Goal: Navigation & Orientation: Find specific page/section

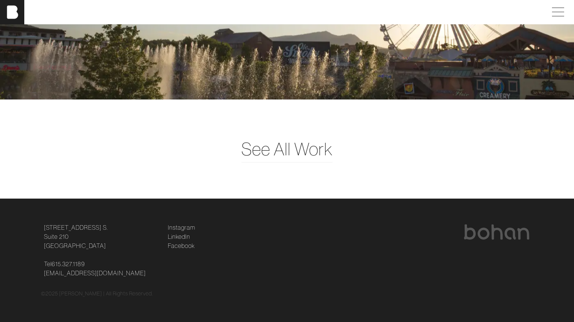
scroll to position [1943, 0]
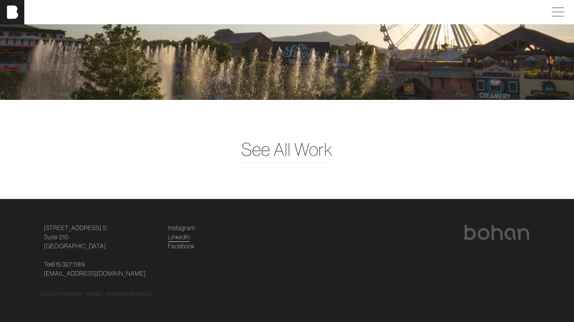
click at [179, 240] on link "LinkedIn" at bounding box center [179, 236] width 22 height 9
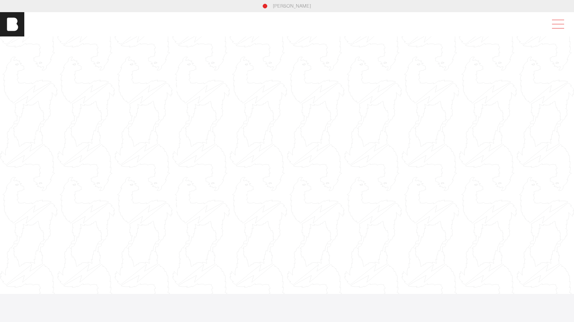
click at [556, 27] on span at bounding box center [556, 24] width 17 height 14
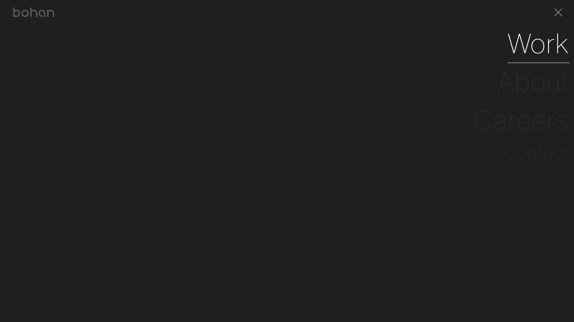
click at [541, 46] on link "Work" at bounding box center [539, 43] width 62 height 38
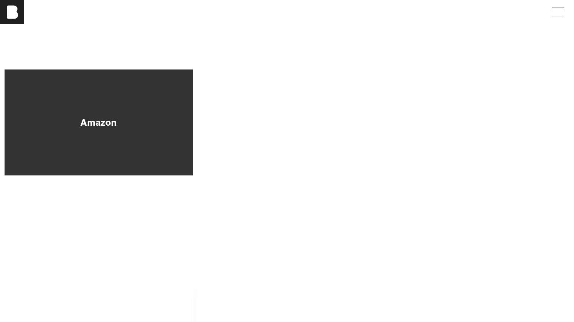
scroll to position [382, 0]
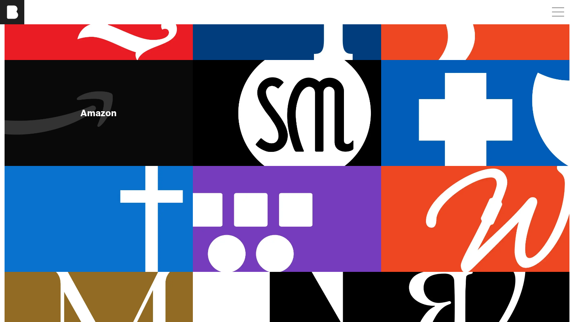
click at [130, 104] on div "Amazon" at bounding box center [99, 113] width 188 height 106
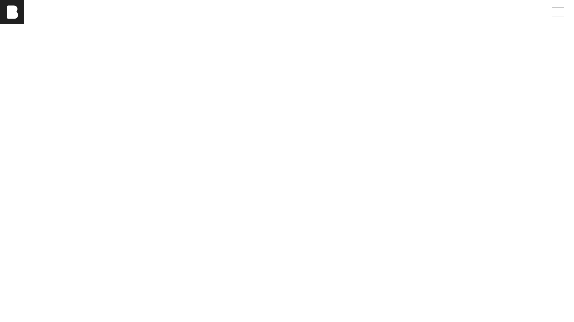
scroll to position [731, 0]
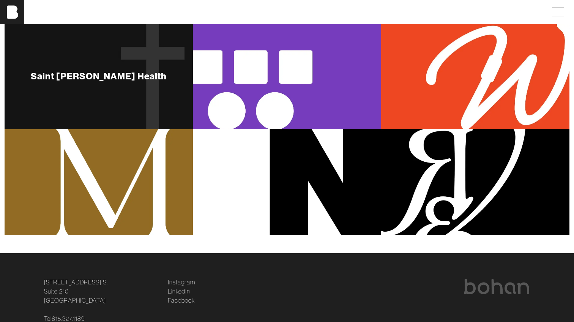
scroll to position [526, 0]
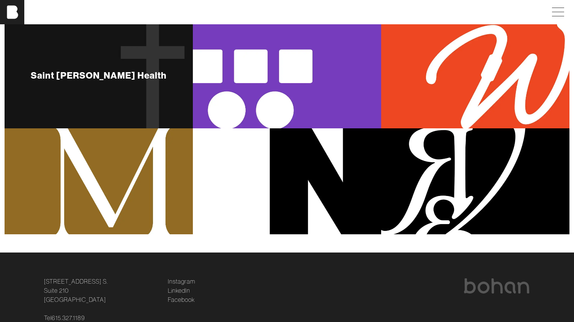
click at [122, 60] on div "Saint [PERSON_NAME] Health" at bounding box center [99, 75] width 188 height 106
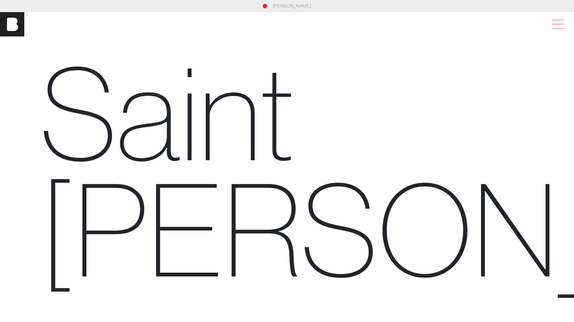
click at [553, 25] on span at bounding box center [556, 24] width 17 height 14
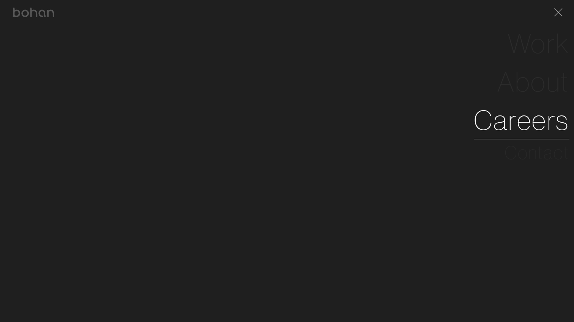
click at [530, 130] on link "Careers" at bounding box center [522, 120] width 96 height 38
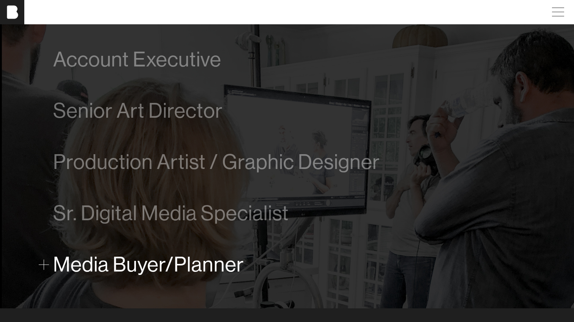
scroll to position [478, 0]
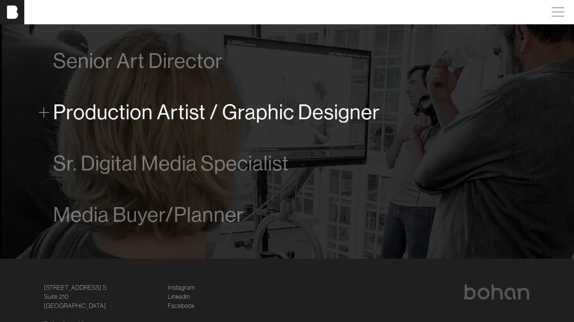
click at [227, 115] on span "Production Artist / Graphic Designer" at bounding box center [216, 112] width 327 height 23
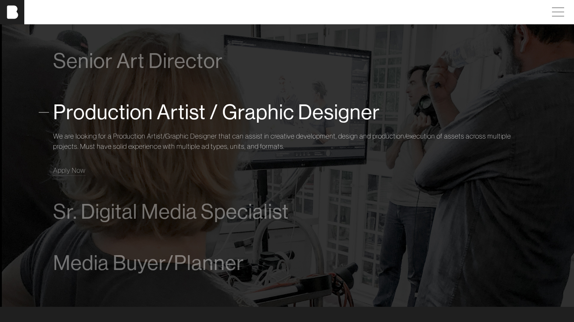
scroll to position [492, 0]
